Goal: Task Accomplishment & Management: Use online tool/utility

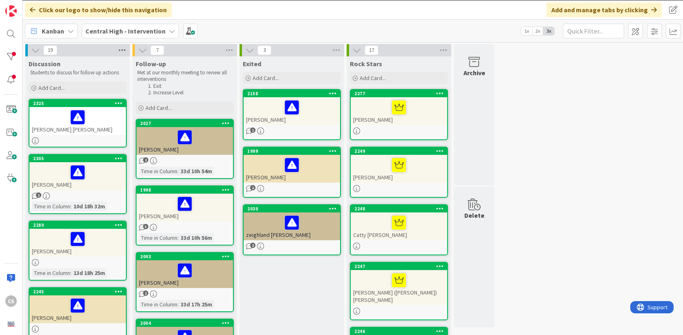
click at [122, 51] on icon at bounding box center [122, 50] width 11 height 12
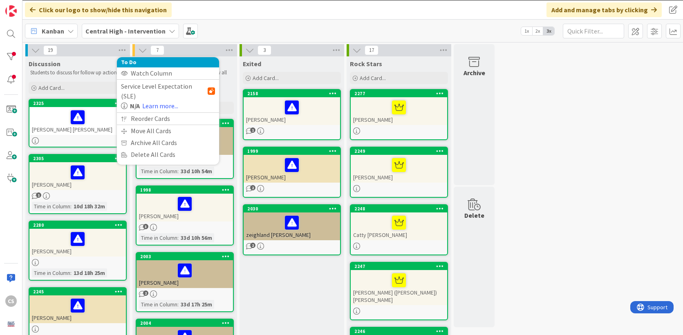
click at [221, 27] on div "Kanban Central High - Intervention 1x 2x 3x" at bounding box center [352, 31] width 661 height 22
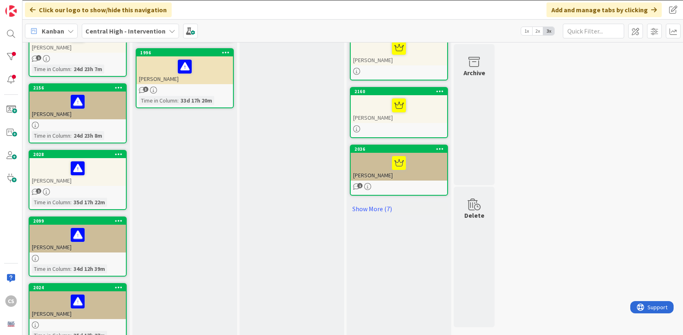
scroll to position [431, 0]
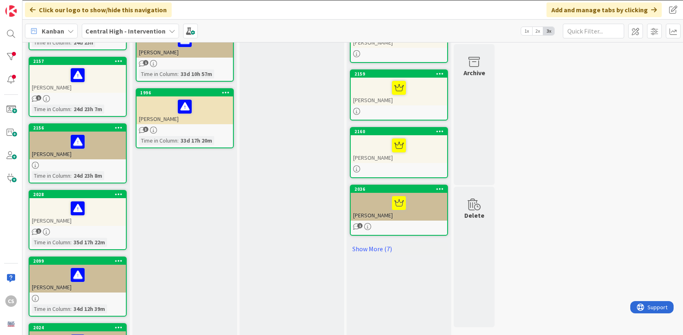
click at [357, 223] on span "1" at bounding box center [359, 225] width 5 height 5
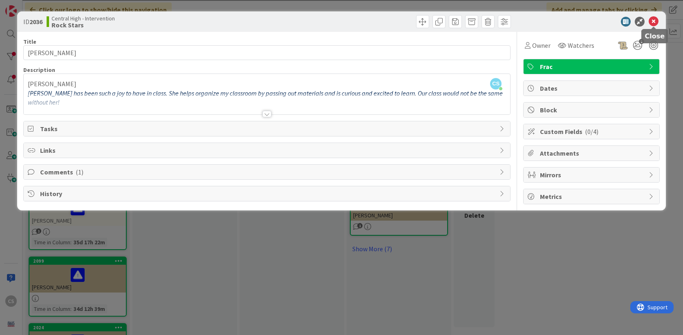
click at [656, 20] on icon at bounding box center [654, 22] width 10 height 10
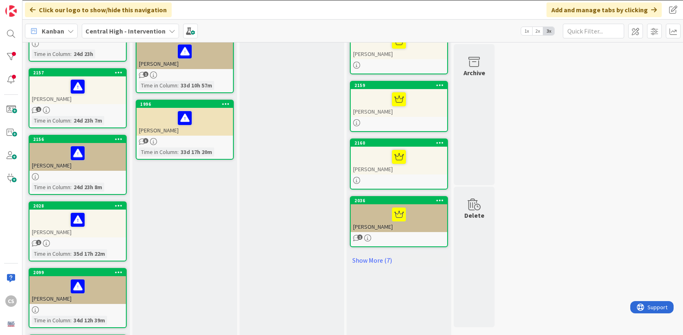
scroll to position [415, 0]
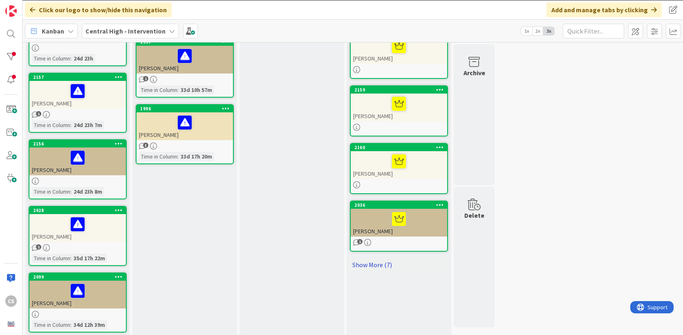
click at [368, 258] on link "Show More (7)" at bounding box center [399, 264] width 98 height 13
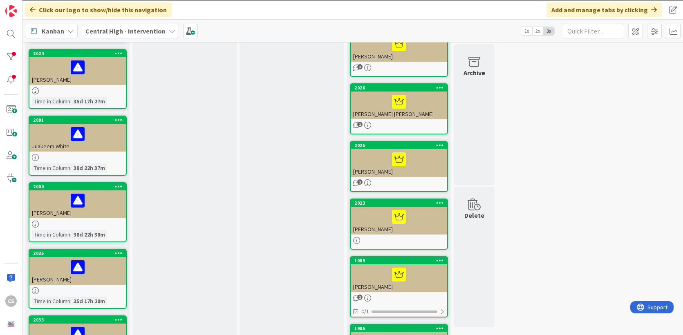
scroll to position [706, 0]
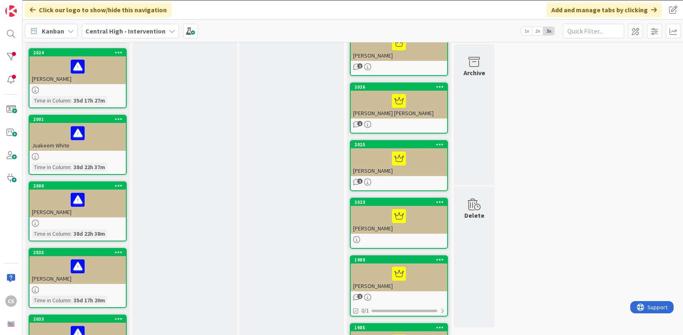
click at [357, 179] on icon "1" at bounding box center [356, 182] width 7 height 7
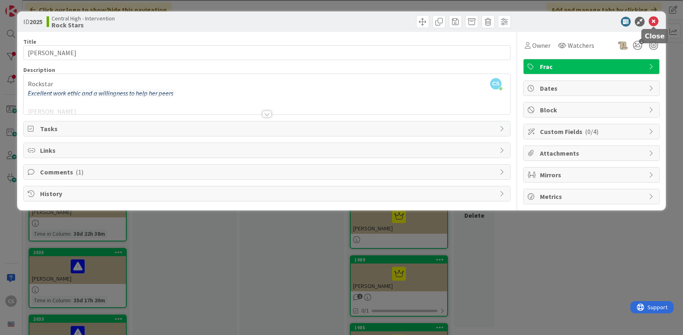
click at [655, 22] on icon at bounding box center [654, 22] width 10 height 10
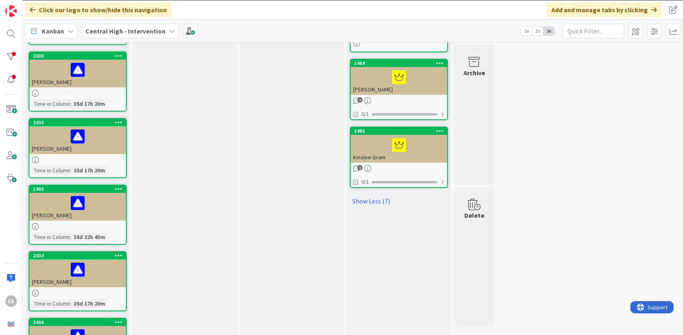
scroll to position [901, 0]
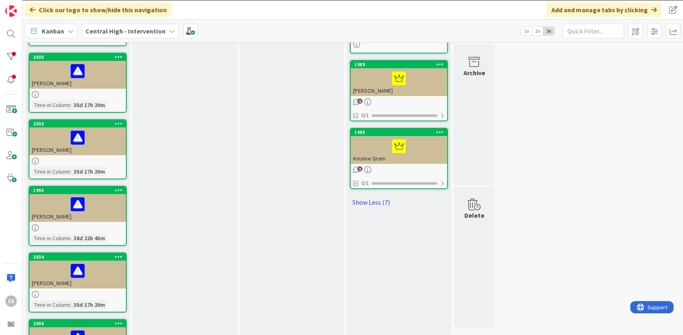
click at [386, 196] on link "Show Less (7)" at bounding box center [399, 202] width 98 height 13
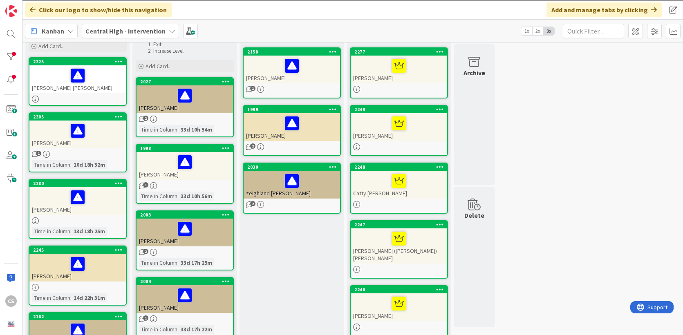
scroll to position [41, 0]
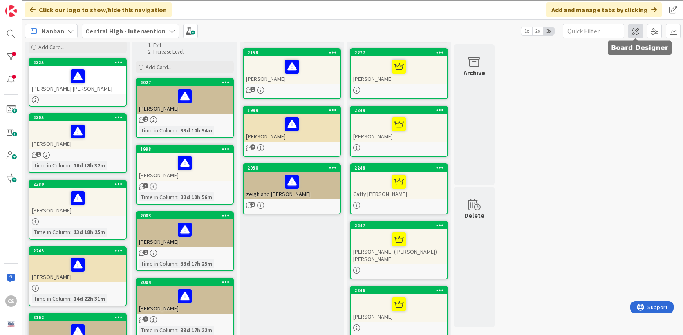
click at [633, 33] on span at bounding box center [636, 31] width 15 height 15
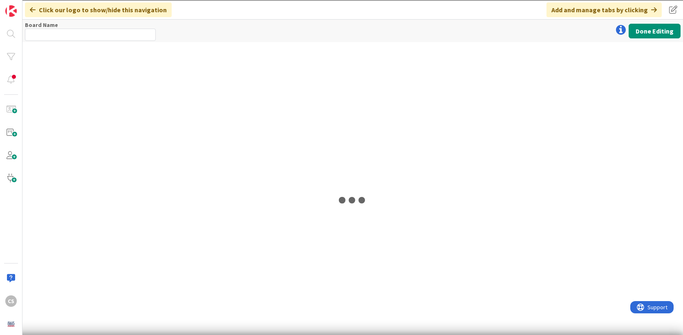
type input "Central High - Intervention"
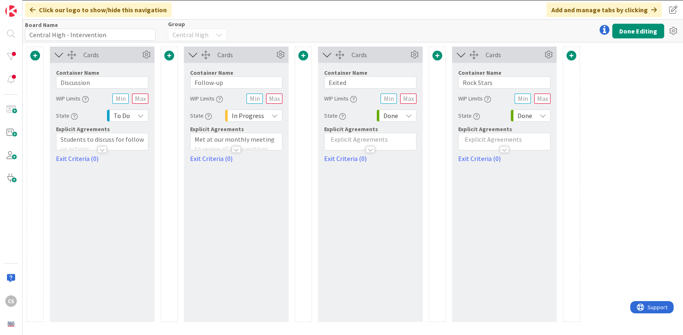
click at [633, 33] on button "Done Editing" at bounding box center [639, 31] width 52 height 15
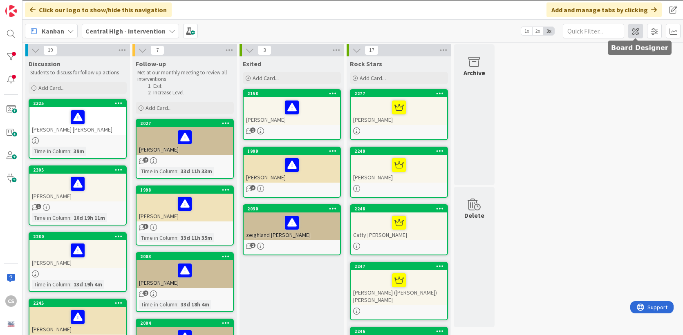
click at [639, 33] on span at bounding box center [636, 31] width 15 height 15
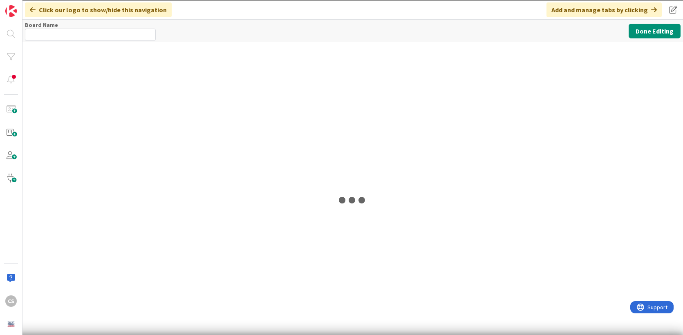
type input "Central High - Intervention"
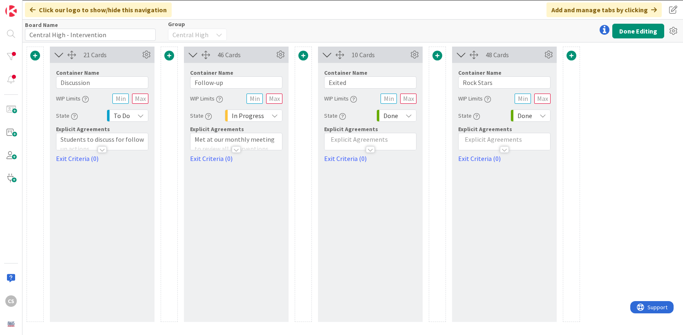
click at [573, 55] on span at bounding box center [572, 56] width 10 height 10
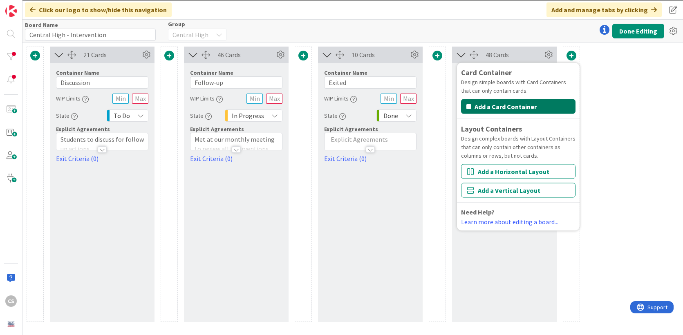
click at [540, 108] on button "Add a Card Container" at bounding box center [518, 106] width 114 height 15
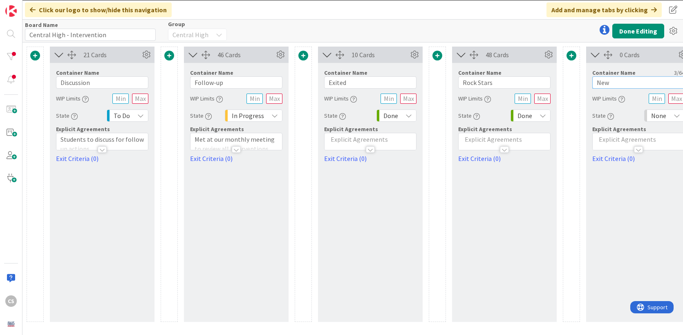
click at [620, 82] on input "New" at bounding box center [639, 82] width 92 height 12
type input "N"
type input "Discussion"
click at [617, 142] on div at bounding box center [639, 145] width 92 height 9
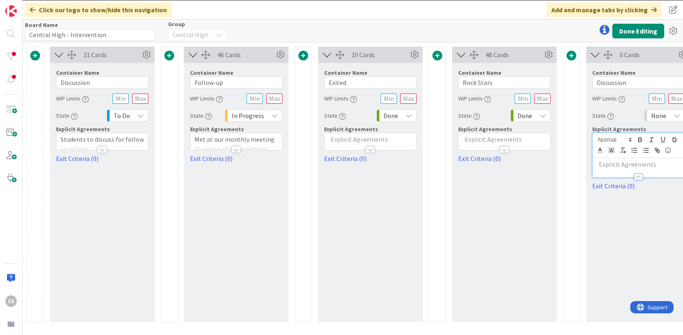
click at [621, 162] on p at bounding box center [638, 164] width 83 height 9
click at [680, 98] on input "text" at bounding box center [677, 99] width 16 height 10
click at [662, 99] on input "text" at bounding box center [657, 99] width 16 height 10
click at [671, 117] on div "None" at bounding box center [664, 116] width 40 height 12
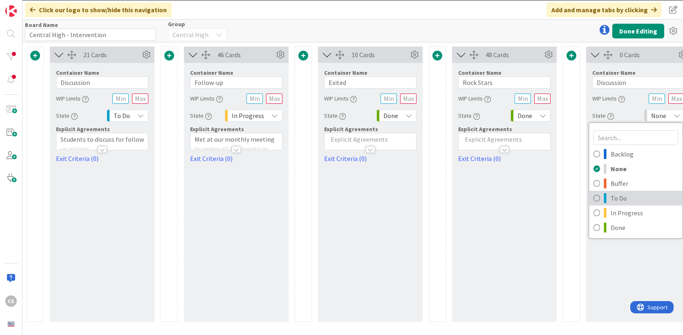
click at [636, 198] on span "To Do" at bounding box center [645, 198] width 68 height 12
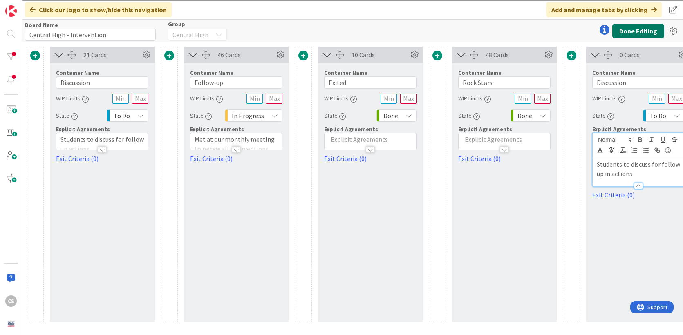
click at [651, 33] on button "Done Editing" at bounding box center [639, 31] width 52 height 15
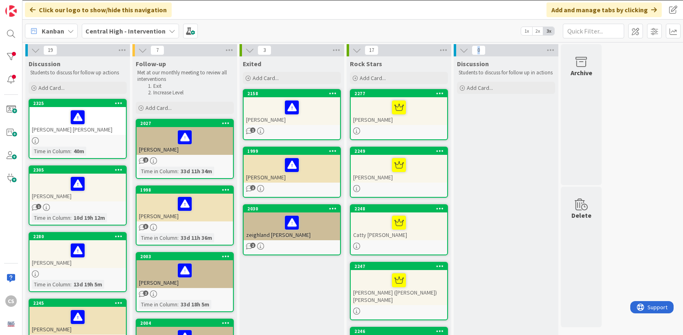
drag, startPoint x: 503, startPoint y: 51, endPoint x: 454, endPoint y: 53, distance: 49.5
click at [454, 53] on div "0" at bounding box center [506, 50] width 105 height 12
click at [553, 49] on icon at bounding box center [550, 50] width 11 height 12
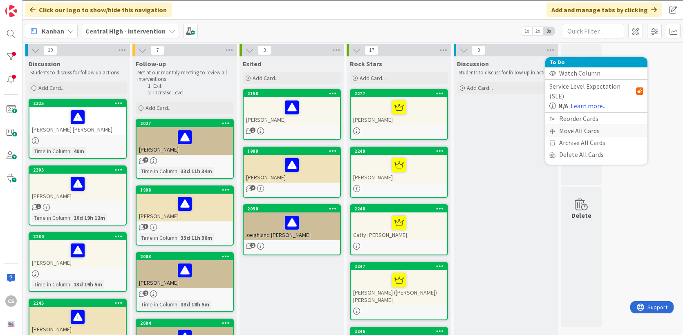
click at [569, 125] on div "Move All Cards" at bounding box center [596, 131] width 102 height 12
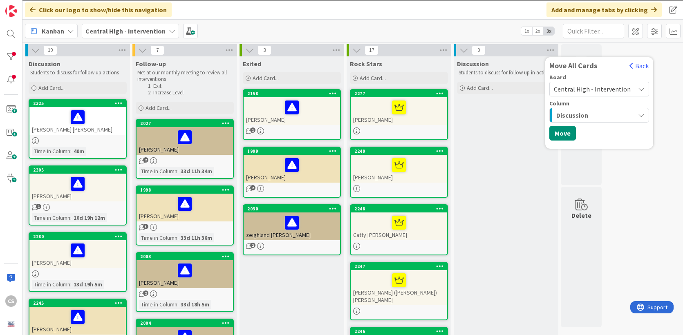
click at [581, 118] on span "Discussion" at bounding box center [573, 115] width 32 height 11
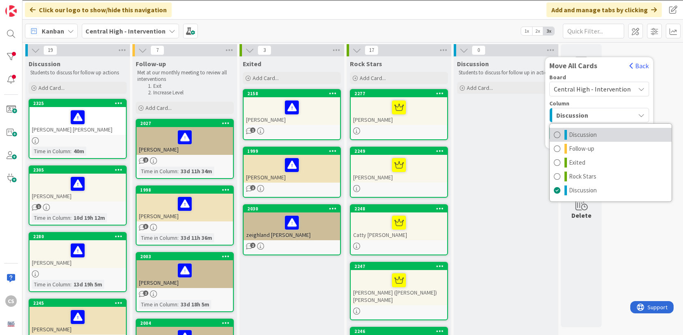
click at [557, 136] on span at bounding box center [557, 135] width 7 height 10
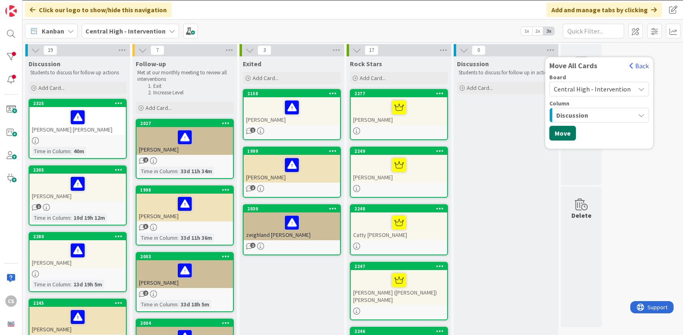
click at [561, 133] on button "Move" at bounding box center [563, 133] width 27 height 15
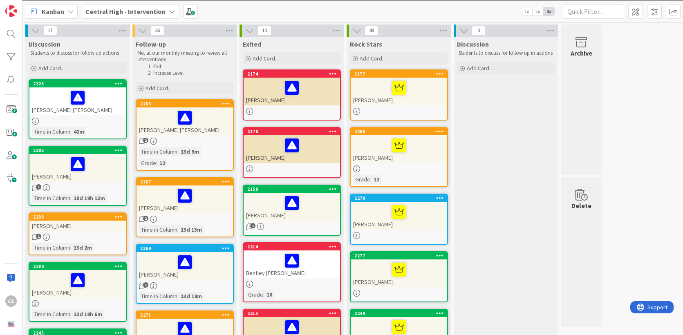
click at [498, 36] on div "0" at bounding box center [506, 31] width 105 height 12
drag, startPoint x: 498, startPoint y: 34, endPoint x: 473, endPoint y: 34, distance: 24.9
click at [473, 34] on div "0" at bounding box center [506, 31] width 105 height 12
click at [512, 36] on div "0" at bounding box center [506, 31] width 105 height 12
click at [549, 30] on icon at bounding box center [550, 31] width 11 height 12
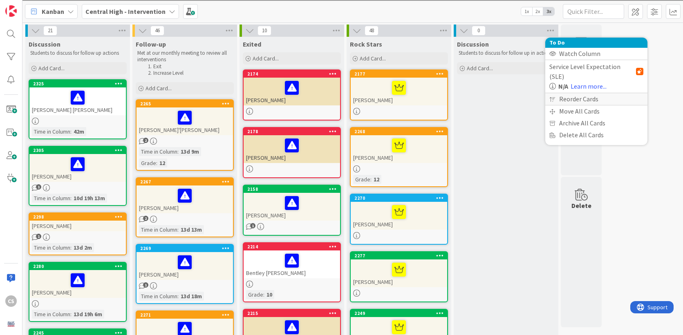
click at [584, 93] on div "Reorder Cards" at bounding box center [596, 99] width 102 height 12
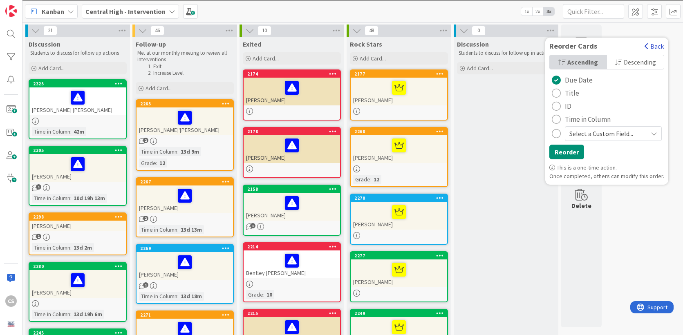
click at [649, 42] on button "Back" at bounding box center [654, 46] width 20 height 9
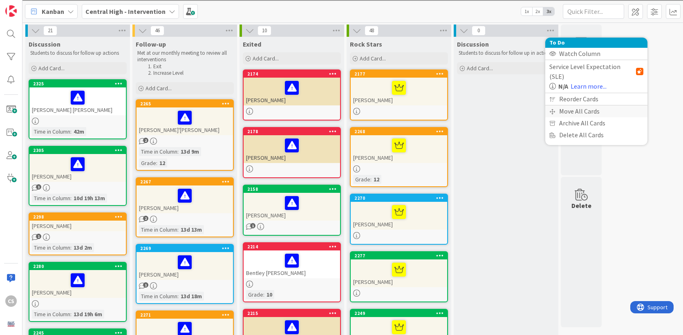
click at [592, 106] on div "Move All Cards" at bounding box center [596, 112] width 102 height 12
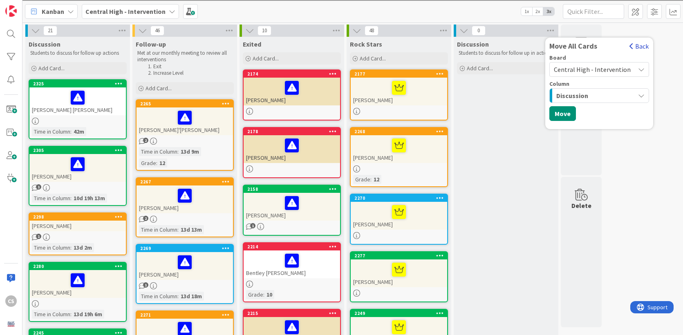
click at [633, 43] on button "Back" at bounding box center [639, 46] width 20 height 9
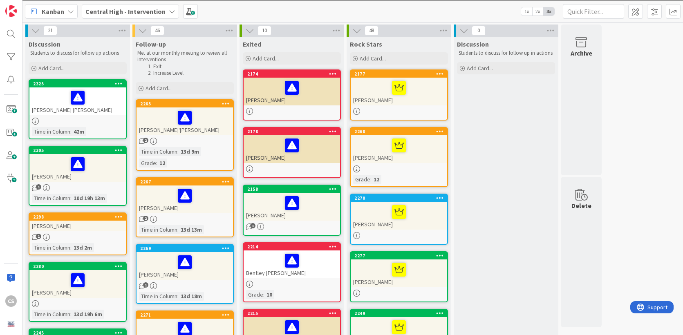
drag, startPoint x: 530, startPoint y: 31, endPoint x: 503, endPoint y: 31, distance: 26.6
click at [503, 31] on div "0" at bounding box center [506, 31] width 105 height 12
click at [552, 31] on icon at bounding box center [550, 31] width 11 height 12
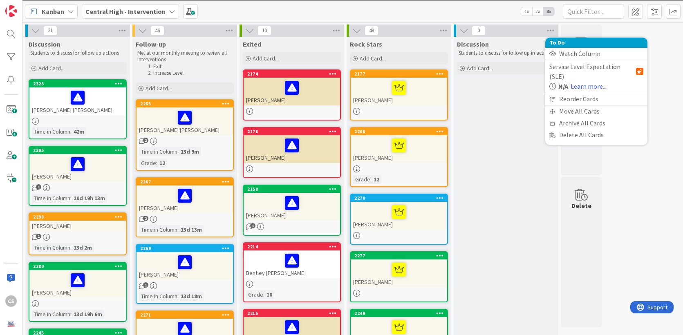
click at [514, 29] on div "0 To Do Watch Column Service Level Expectation (SLE) N/A Learn more... Reorder …" at bounding box center [506, 31] width 105 height 12
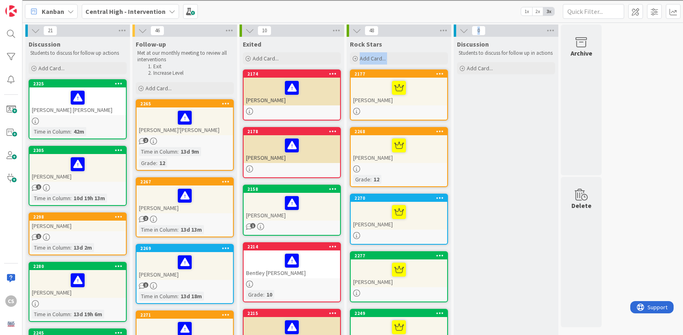
drag, startPoint x: 504, startPoint y: 30, endPoint x: 425, endPoint y: 41, distance: 80.1
click at [552, 30] on icon at bounding box center [550, 31] width 11 height 12
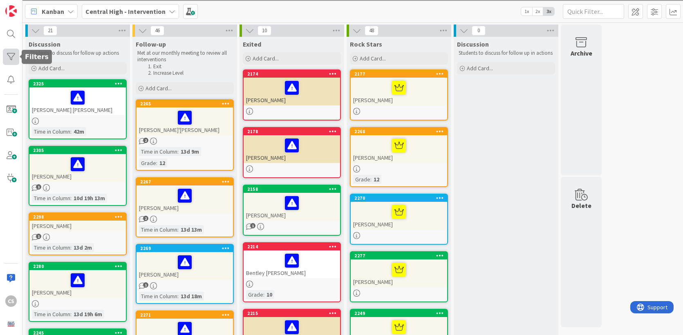
click at [10, 56] on div at bounding box center [11, 57] width 16 height 16
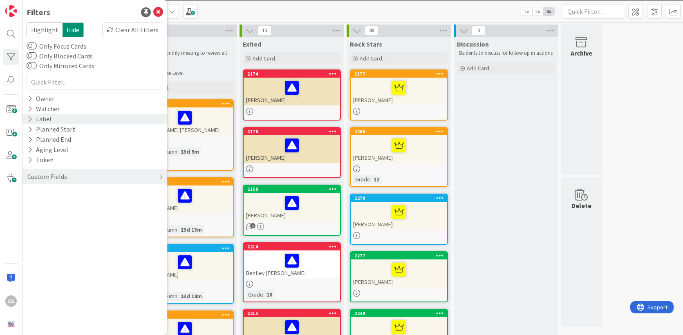
click at [30, 120] on icon at bounding box center [29, 119] width 5 height 7
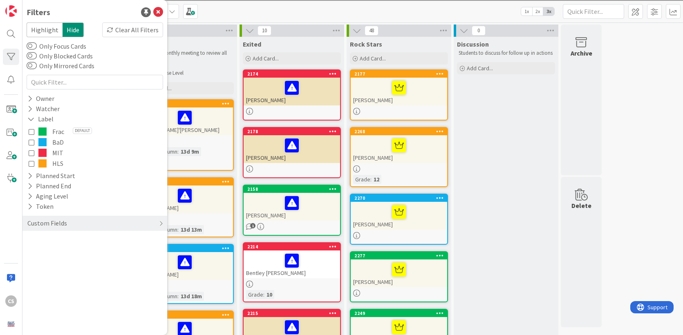
click at [31, 131] on icon at bounding box center [32, 132] width 6 height 6
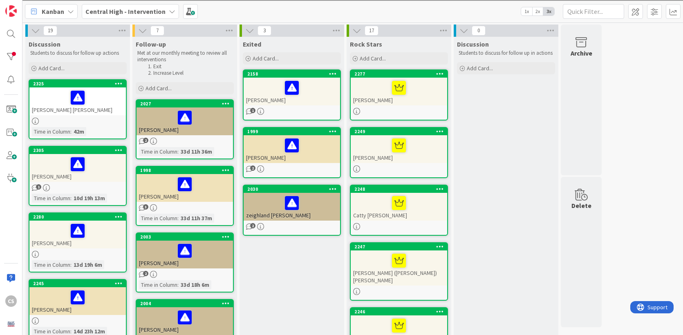
click at [479, 43] on span "Discussion" at bounding box center [473, 44] width 32 height 8
